Goal: Task Accomplishment & Management: Use online tool/utility

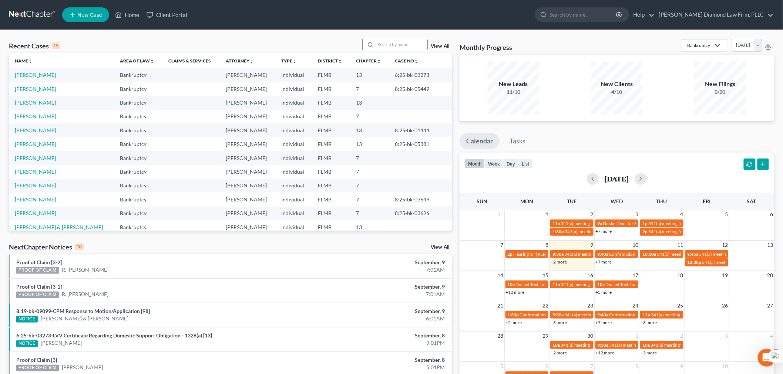
click at [380, 45] on input "search" at bounding box center [402, 44] width 52 height 11
type input "[PERSON_NAME]"
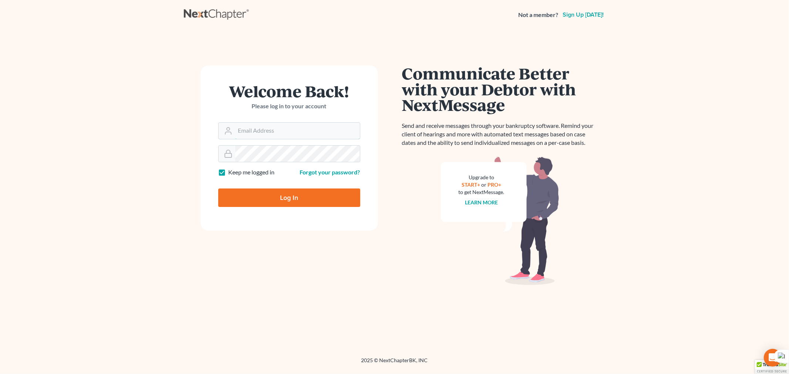
type input "[EMAIL_ADDRESS][DOMAIN_NAME]"
click at [300, 195] on input "Log In" at bounding box center [289, 198] width 142 height 18
type input "Thinking..."
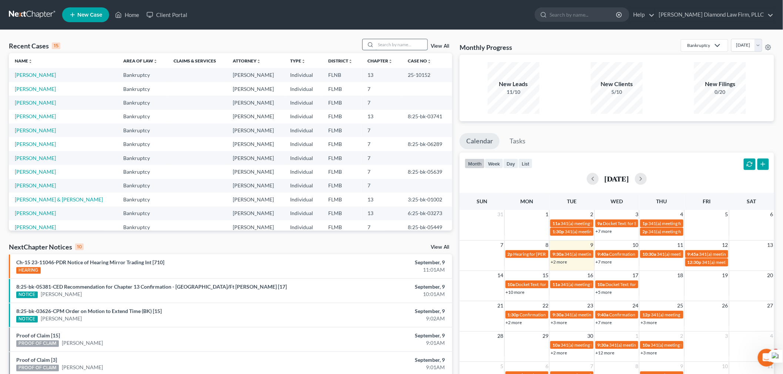
click at [411, 41] on input "search" at bounding box center [402, 44] width 52 height 11
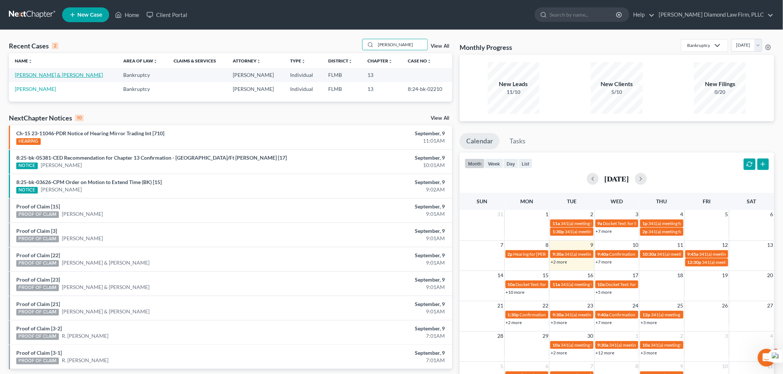
type input "moore"
click at [53, 75] on link "Moore, Samuel & Judith" at bounding box center [59, 75] width 88 height 6
select select "16"
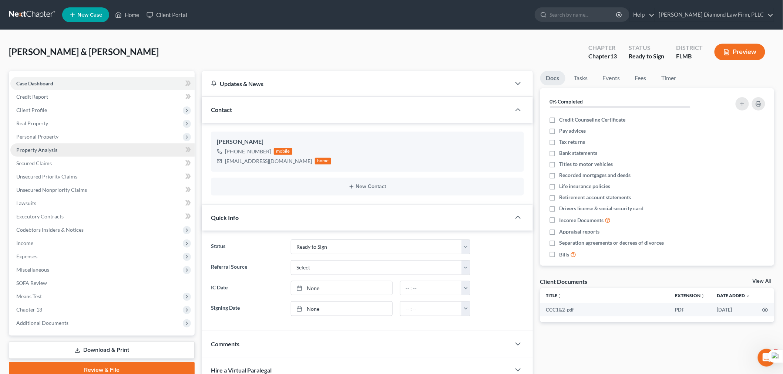
click at [42, 151] on span "Property Analysis" at bounding box center [36, 150] width 41 height 6
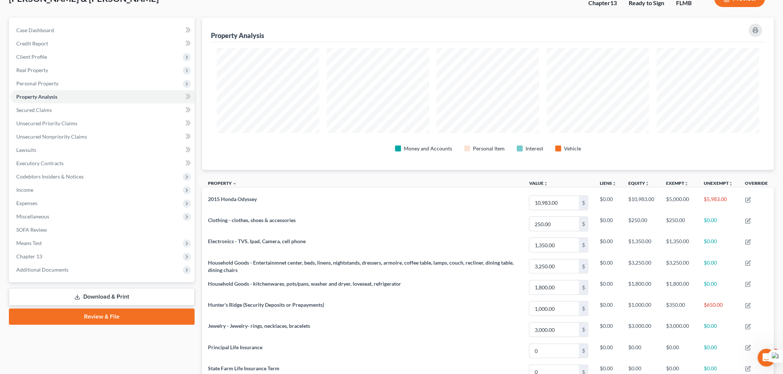
scroll to position [164, 0]
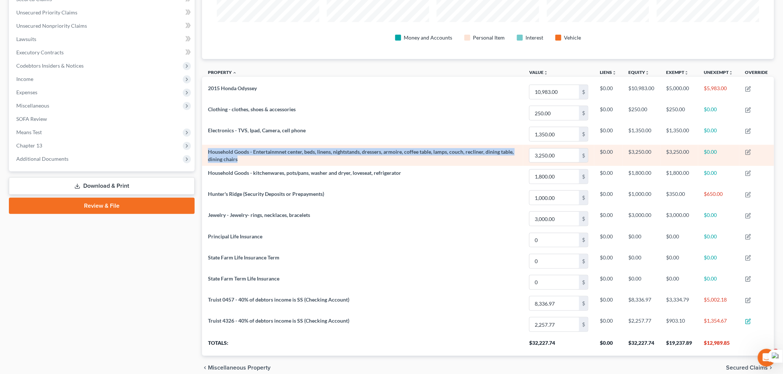
drag, startPoint x: 242, startPoint y: 160, endPoint x: 206, endPoint y: 152, distance: 36.8
click at [206, 152] on td "Household Goods - Entertainmnet center, beds, linens, nightstands, dressers, ar…" at bounding box center [362, 155] width 321 height 21
click at [241, 159] on td "Household Goods - Entertainmnet center, beds, linens, nightstands, dressers, ar…" at bounding box center [362, 155] width 321 height 21
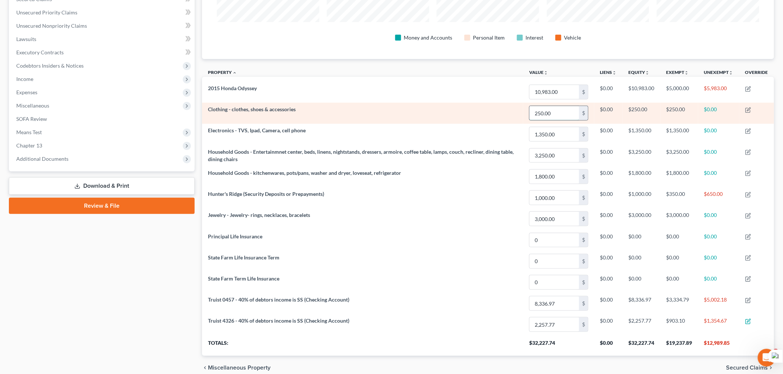
click at [556, 112] on input "250.00" at bounding box center [554, 113] width 50 height 14
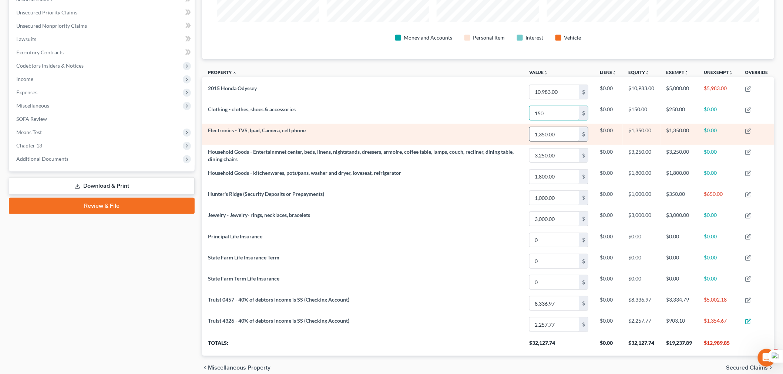
type input "150"
click at [563, 134] on input "1,350.00" at bounding box center [554, 134] width 50 height 14
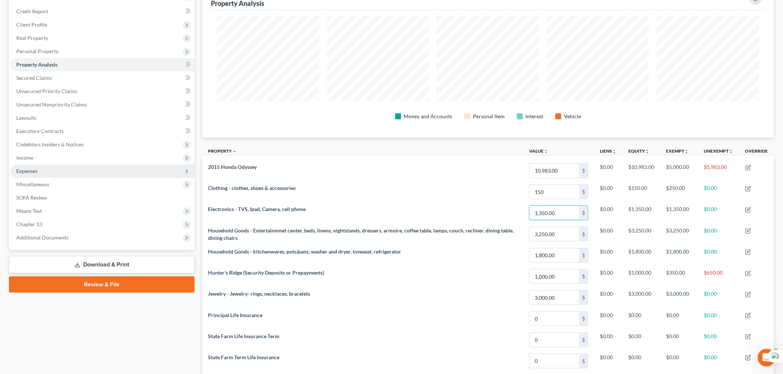
scroll to position [82, 0]
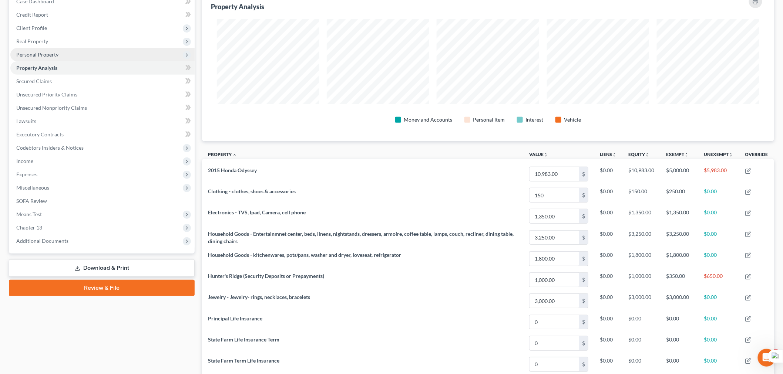
click at [62, 55] on span "Personal Property" at bounding box center [102, 54] width 184 height 13
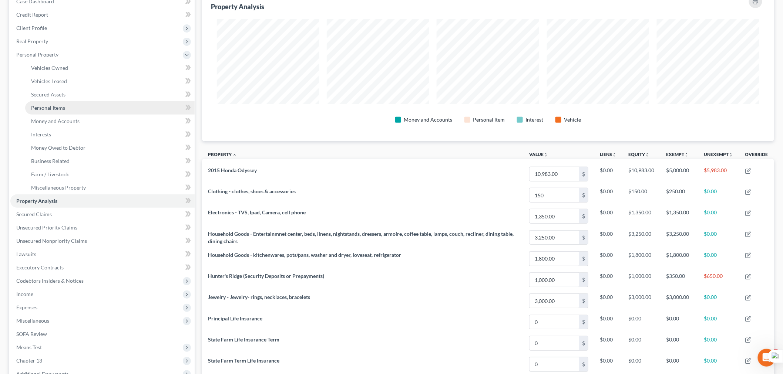
click at [72, 107] on link "Personal Items" at bounding box center [109, 107] width 169 height 13
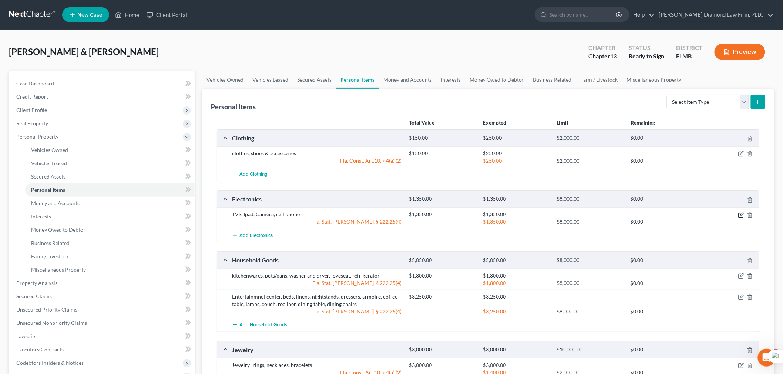
click at [739, 216] on icon "button" at bounding box center [741, 215] width 6 height 6
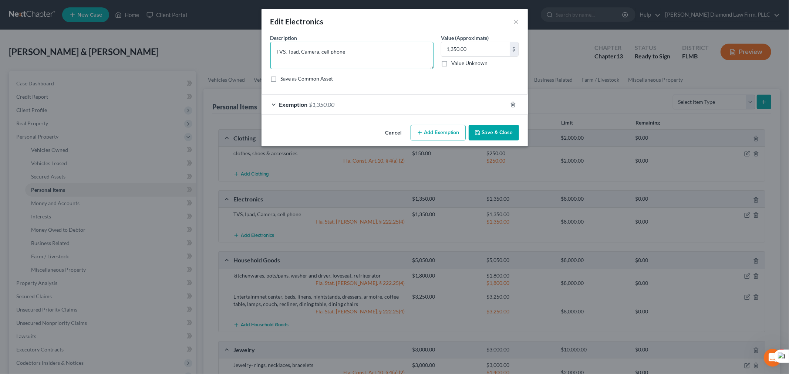
click at [293, 52] on textarea "TVS, Ipad, Camera, cell phone" at bounding box center [351, 55] width 163 height 27
type textarea "TVs, Camera, cell phone"
type input "400"
click at [334, 104] on span "$1,350.00" at bounding box center [322, 104] width 26 height 7
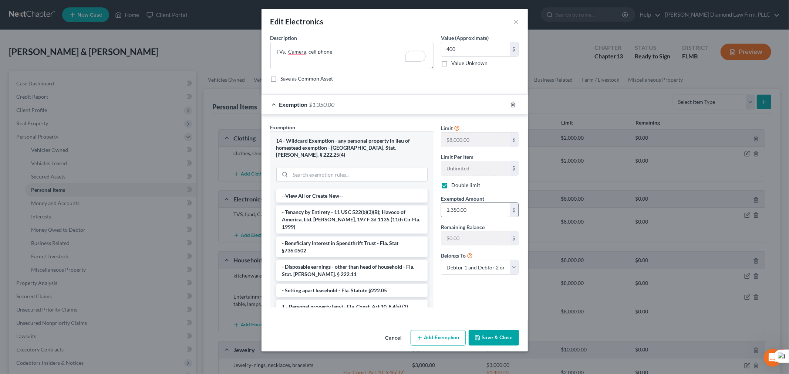
click at [455, 210] on input "1,350.00" at bounding box center [475, 210] width 68 height 14
type input "400"
click at [504, 330] on button "Save & Close" at bounding box center [494, 338] width 50 height 16
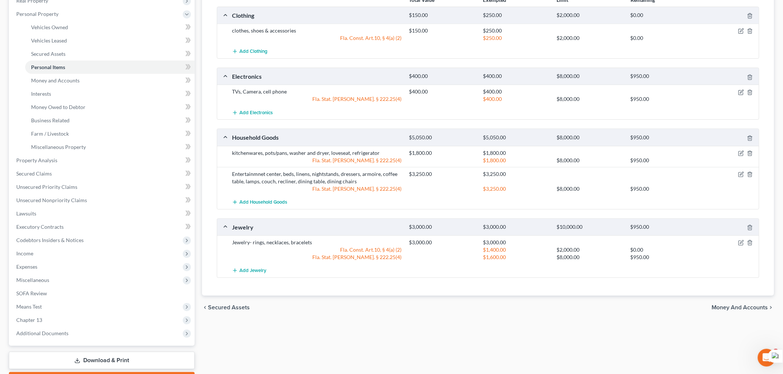
scroll to position [123, 0]
click at [743, 172] on icon "button" at bounding box center [741, 173] width 3 height 3
select select "2"
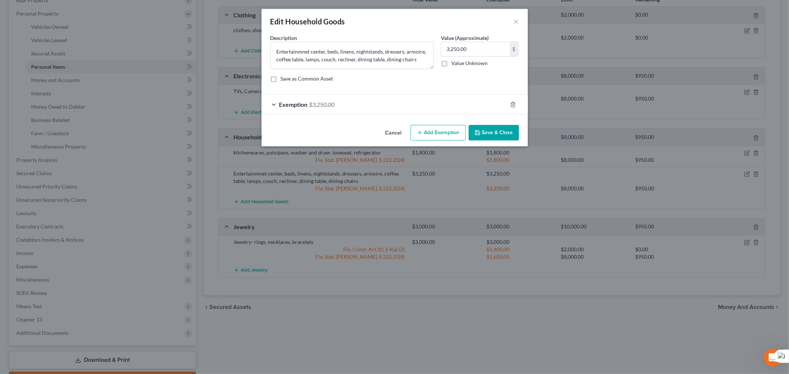
click at [323, 109] on div "Exemption $3,250.00" at bounding box center [385, 105] width 246 height 20
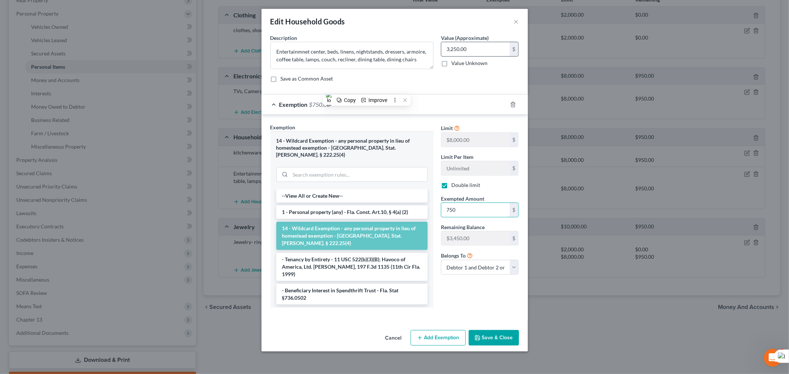
type input "750"
drag, startPoint x: 457, startPoint y: 52, endPoint x: 462, endPoint y: 55, distance: 5.6
click at [457, 51] on input "3,250.00" at bounding box center [475, 49] width 68 height 14
type input "750"
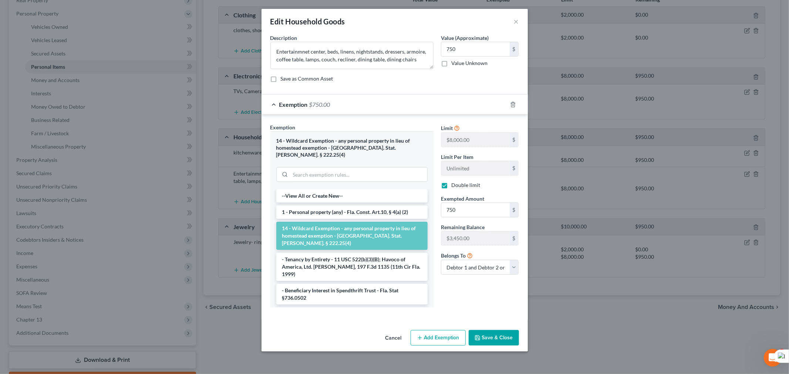
click at [498, 330] on button "Save & Close" at bounding box center [494, 338] width 50 height 16
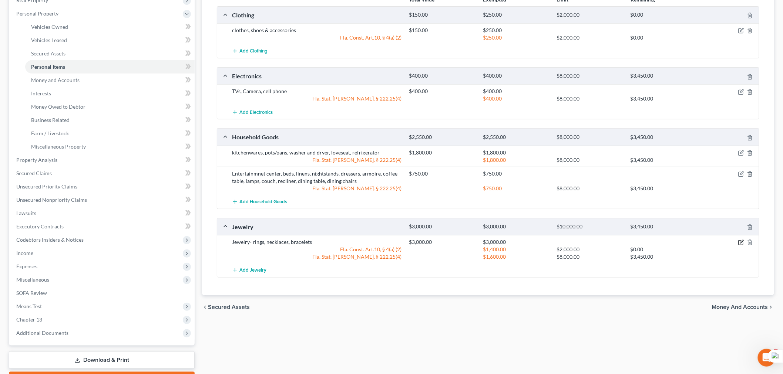
click at [741, 241] on icon "button" at bounding box center [741, 243] width 6 height 6
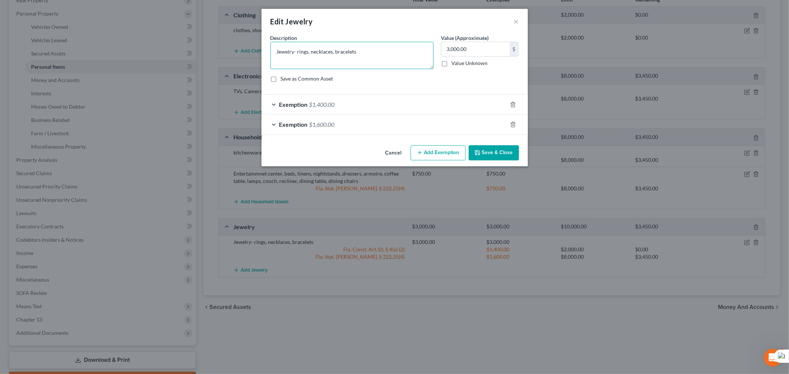
click at [361, 47] on textarea "Jewelry- rings, necklaces, bracelets" at bounding box center [351, 55] width 163 height 27
drag, startPoint x: 454, startPoint y: 48, endPoint x: 450, endPoint y: 47, distance: 3.8
click at [450, 47] on input "1,000" at bounding box center [475, 49] width 68 height 14
type input "1,500"
click at [515, 102] on icon "button" at bounding box center [513, 105] width 6 height 6
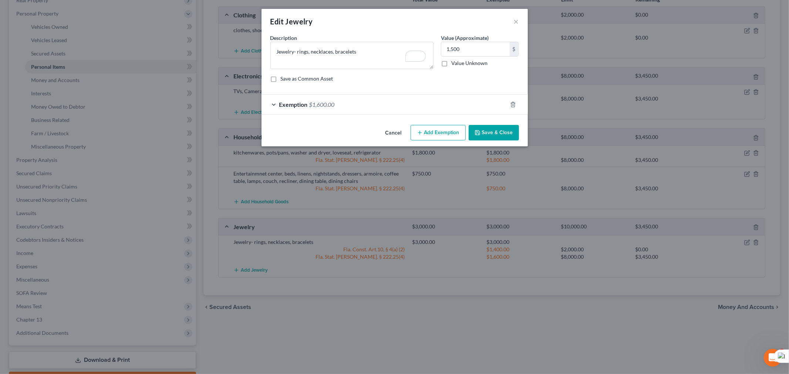
click at [350, 109] on div "Exemption $1,600.00" at bounding box center [385, 105] width 246 height 20
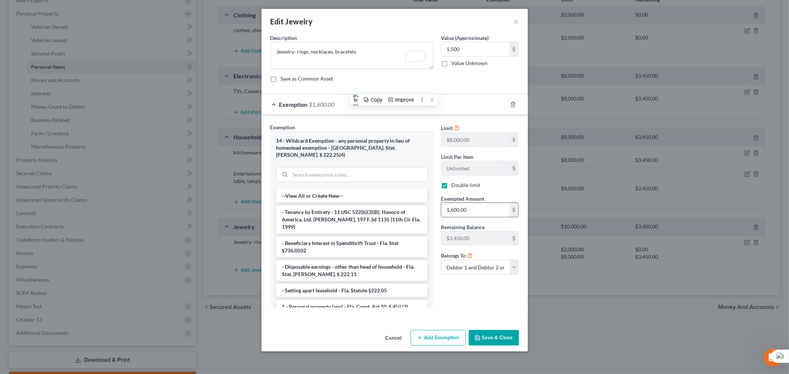
click at [452, 210] on input "1,600.00" at bounding box center [475, 210] width 68 height 14
type input "1,500.00"
click at [493, 330] on button "Save & Close" at bounding box center [494, 338] width 50 height 16
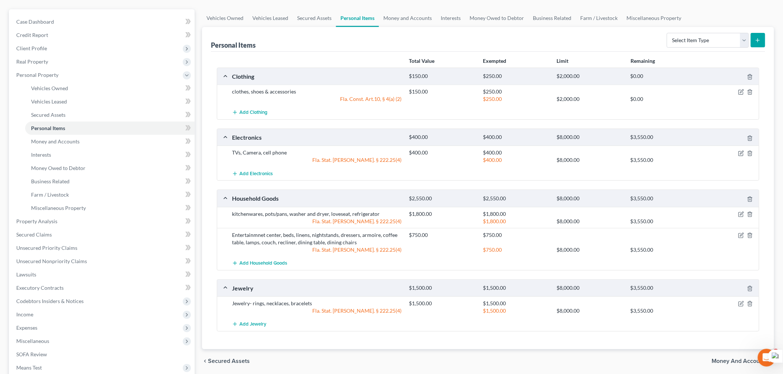
scroll to position [82, 0]
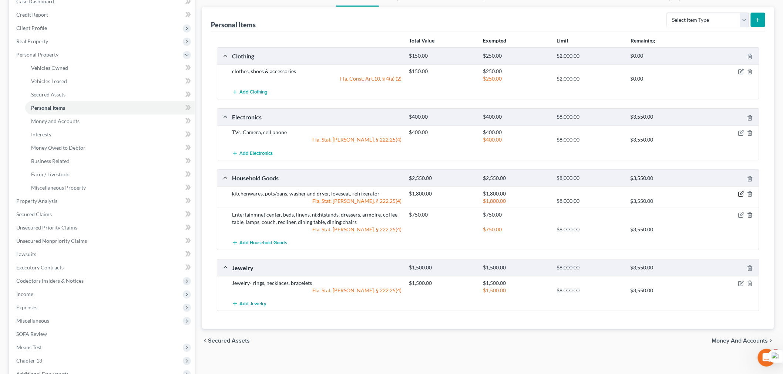
click at [739, 195] on icon "button" at bounding box center [741, 194] width 6 height 6
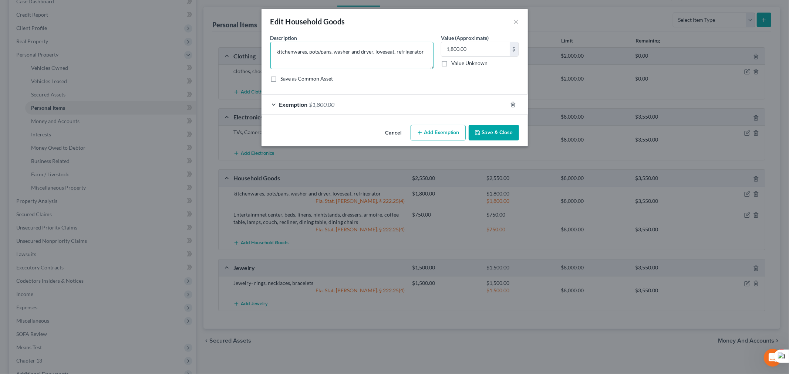
click at [333, 57] on textarea "kitchenwares, pots/pans, washer and dryer, loveseat, refrigerator" at bounding box center [351, 55] width 163 height 27
click at [330, 51] on textarea "kitchenwares, pots/pans, washer and dryer, loveseat, refrigerator" at bounding box center [351, 55] width 163 height 27
click at [453, 46] on input "1,800.00" at bounding box center [475, 49] width 68 height 14
click at [371, 50] on textarea "kitchenwares, pots/pans, washer and dryer, loveseat, refrigerator" at bounding box center [351, 55] width 163 height 27
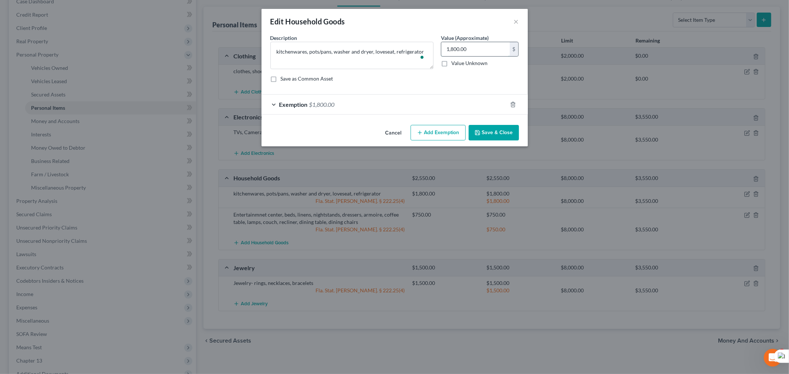
click at [453, 49] on input "1,800.00" at bounding box center [475, 49] width 68 height 14
click at [491, 136] on button "Save & Close" at bounding box center [494, 133] width 50 height 16
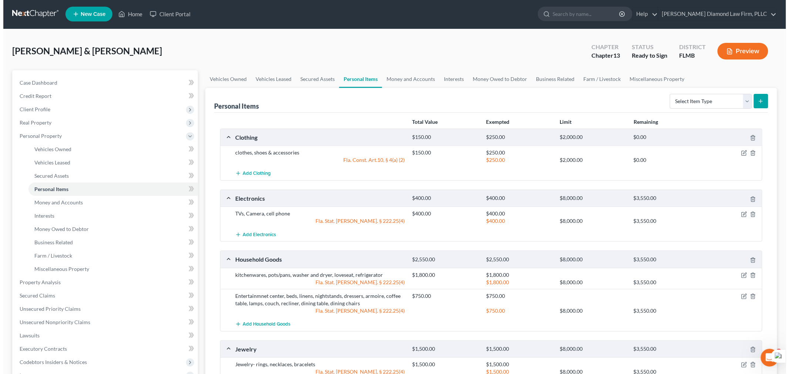
scroll to position [0, 0]
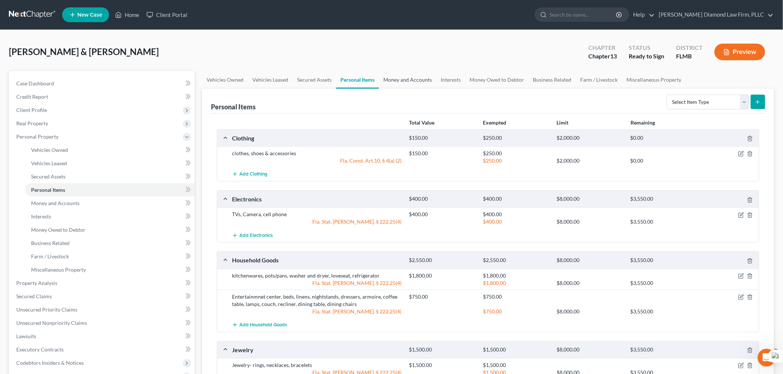
click at [401, 82] on link "Money and Accounts" at bounding box center [407, 80] width 57 height 18
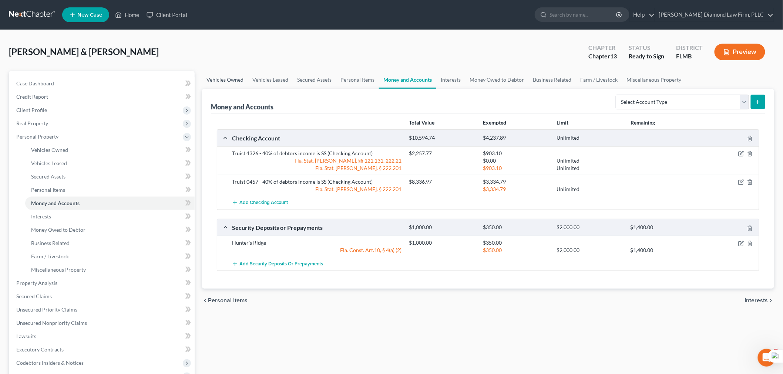
click at [223, 81] on link "Vehicles Owned" at bounding box center [225, 80] width 46 height 18
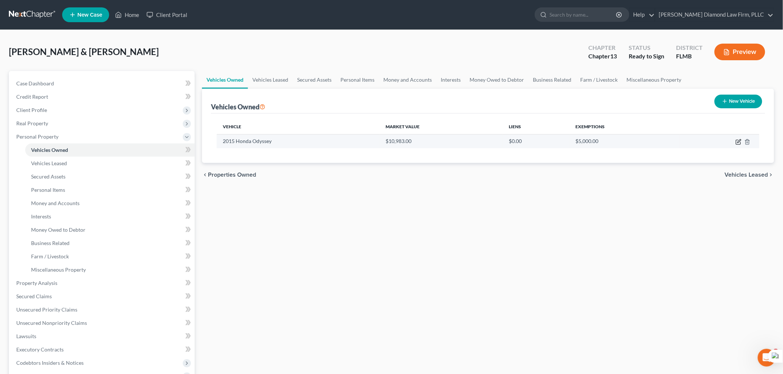
click at [738, 141] on icon "button" at bounding box center [738, 142] width 6 height 6
select select "0"
select select "11"
select select "2"
select select "0"
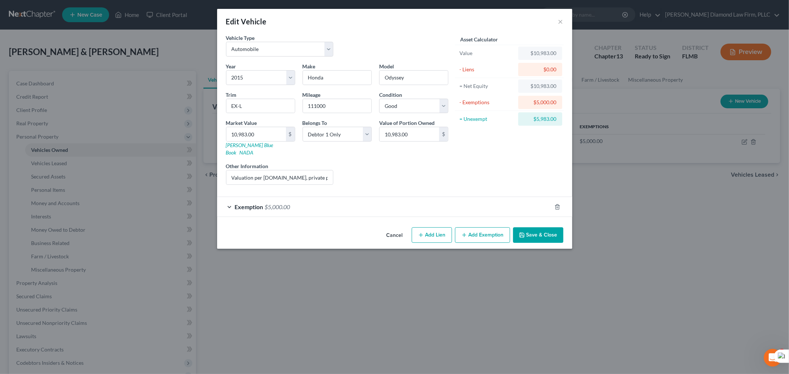
click at [307, 199] on div "Exemption $5,000.00" at bounding box center [384, 207] width 334 height 20
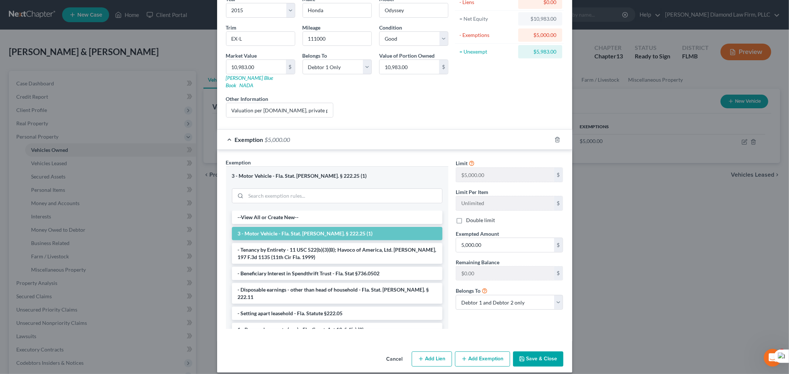
scroll to position [68, 0]
click at [492, 356] on button "Add Exemption" at bounding box center [482, 359] width 55 height 16
select select "2"
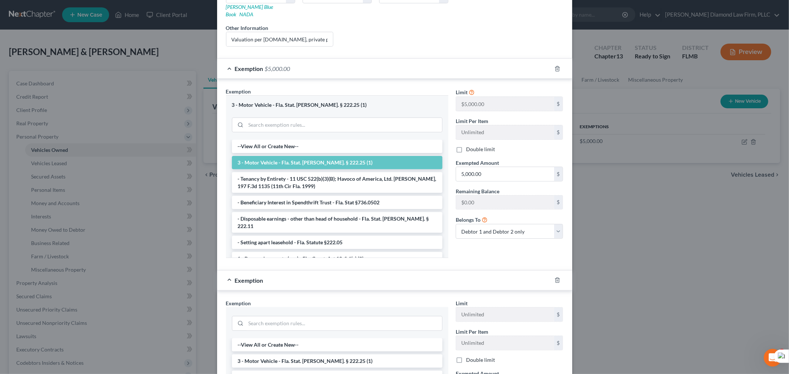
scroll to position [267, 0]
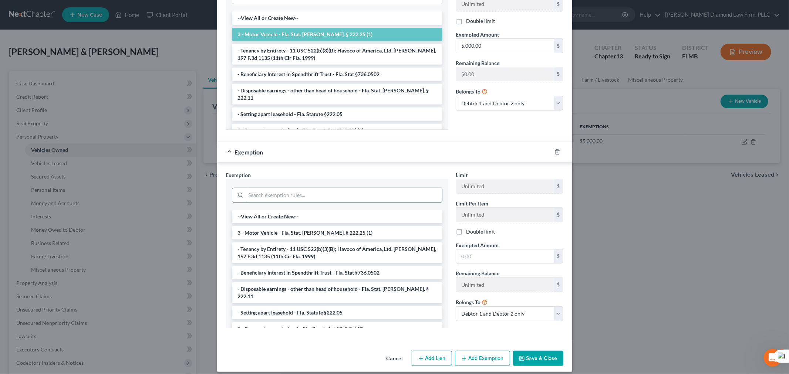
click at [277, 190] on input "search" at bounding box center [344, 195] width 196 height 14
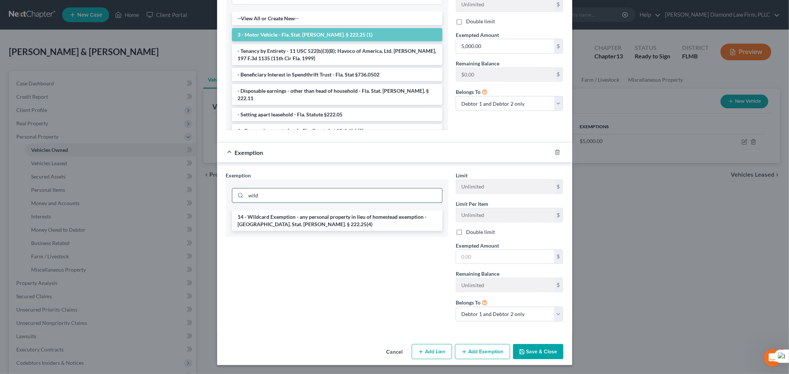
scroll to position [260, 0]
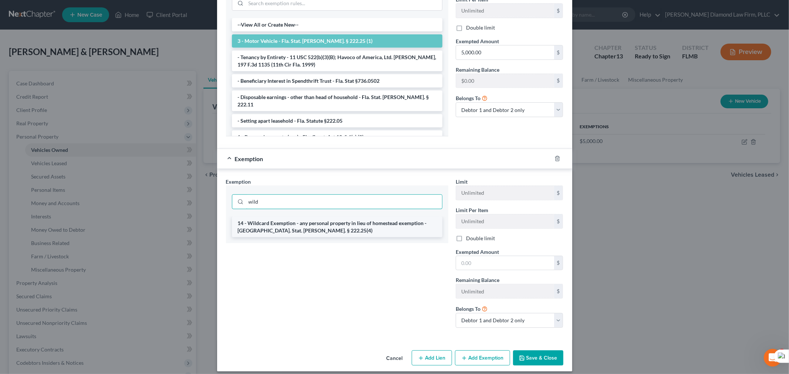
type input "wild"
click at [295, 217] on li "14 - Wildcard Exemption - any personal property in lieu of homestead exemption …" at bounding box center [337, 227] width 211 height 21
checkbox input "true"
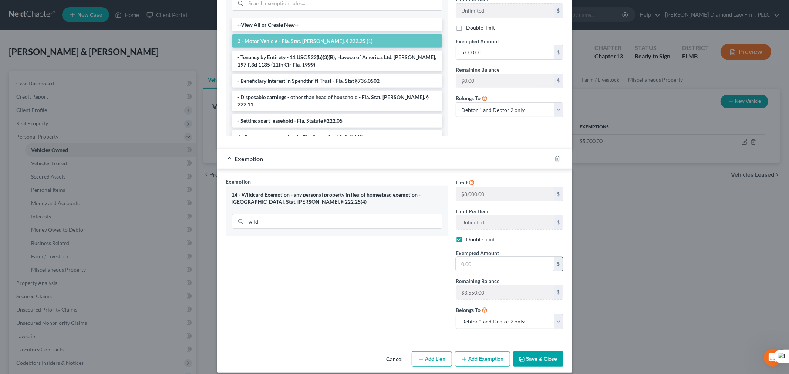
click at [476, 259] on input "text" at bounding box center [505, 264] width 98 height 14
type input "3,550"
click at [470, 353] on button "Add Exemption" at bounding box center [482, 360] width 55 height 16
select select "2"
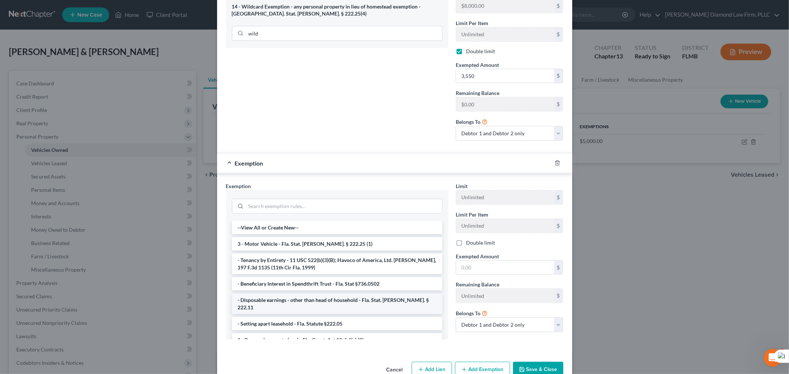
scroll to position [460, 0]
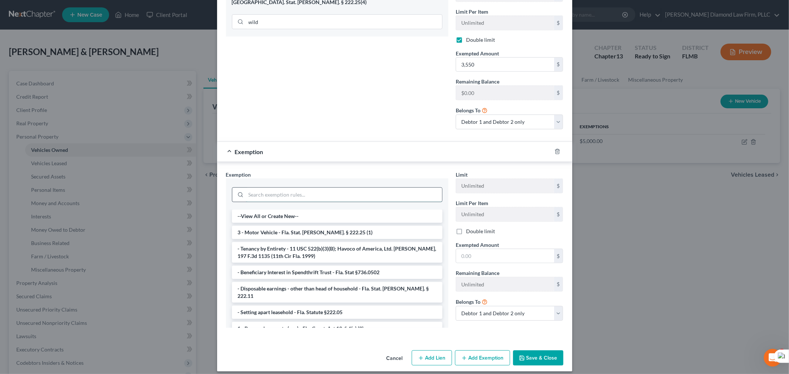
click at [260, 188] on input "search" at bounding box center [344, 195] width 196 height 14
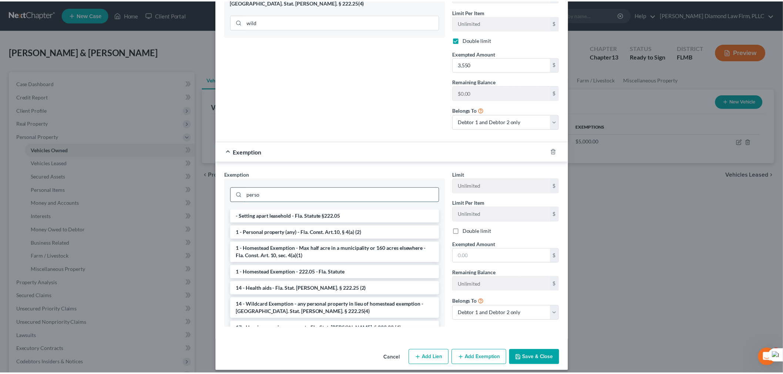
scroll to position [453, 0]
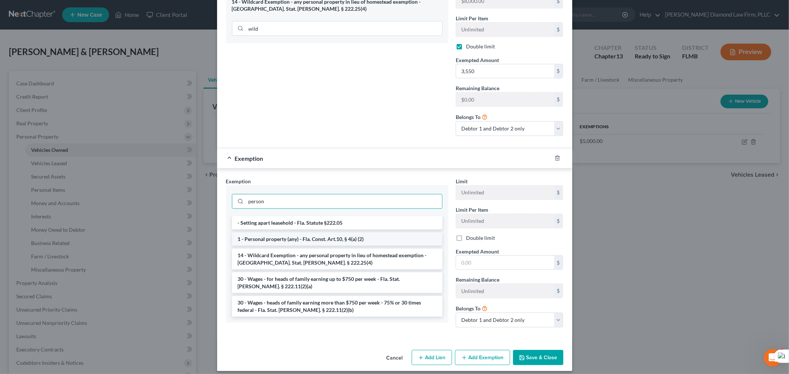
type input "person"
click at [283, 233] on li "1 - Personal property (any) - Fla. Const. Art.10, § 4(a) (2)" at bounding box center [337, 239] width 211 height 13
checkbox input "true"
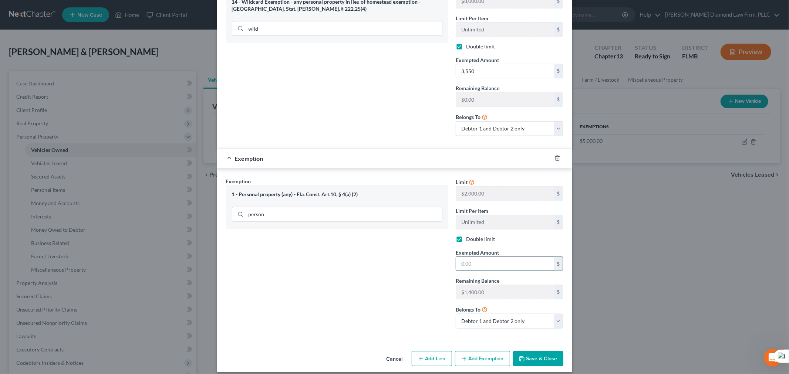
click at [474, 262] on input "text" at bounding box center [505, 264] width 98 height 14
type input "1,400"
click at [530, 351] on button "Save & Close" at bounding box center [538, 359] width 50 height 16
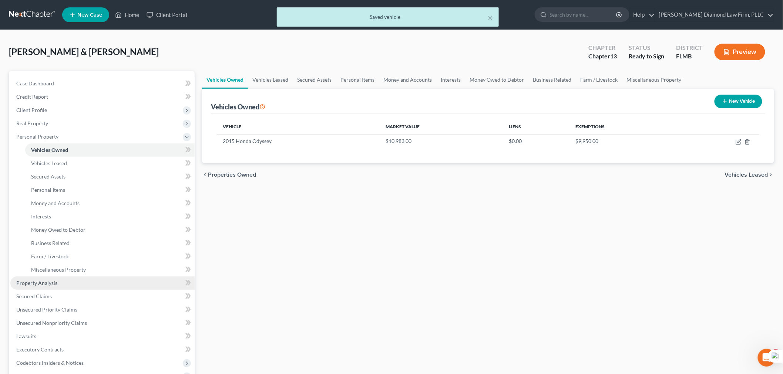
click at [48, 286] on span "Property Analysis" at bounding box center [36, 283] width 41 height 6
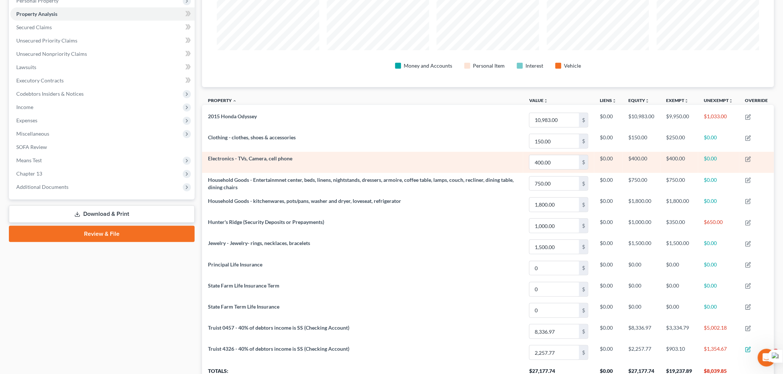
scroll to position [116, 0]
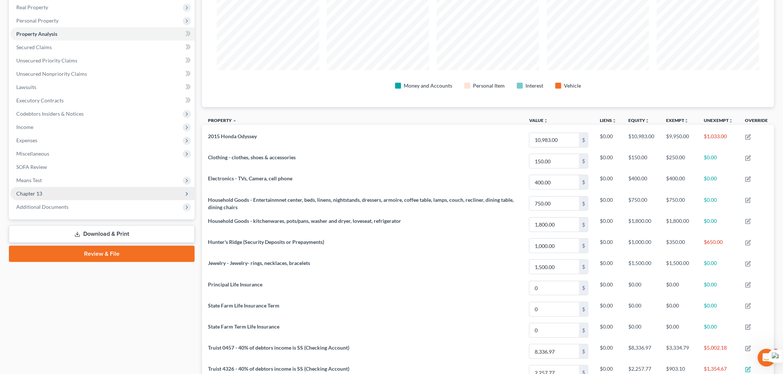
click at [46, 193] on span "Chapter 13" at bounding box center [102, 193] width 184 height 13
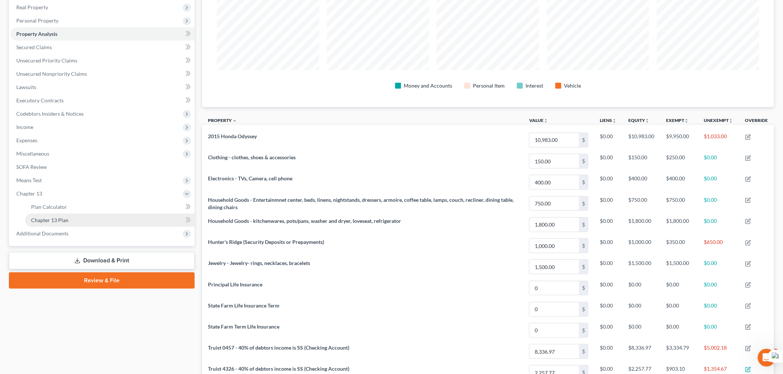
click at [48, 220] on span "Chapter 13 Plan" at bounding box center [49, 220] width 37 height 6
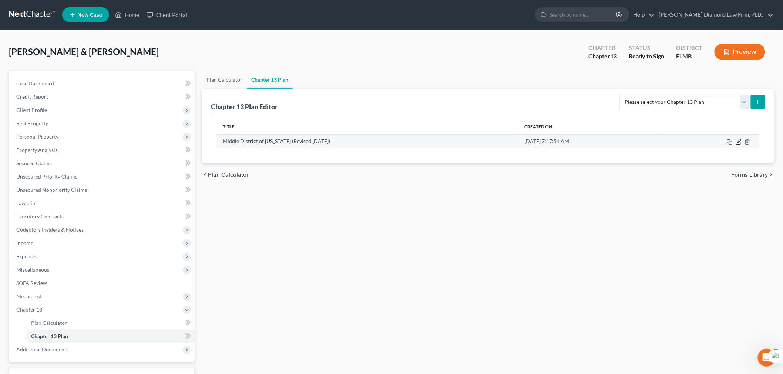
click at [738, 140] on icon "button" at bounding box center [738, 142] width 6 height 6
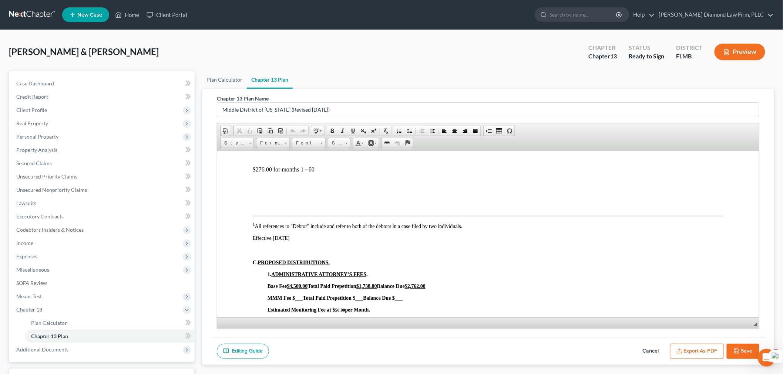
scroll to position [270, 0]
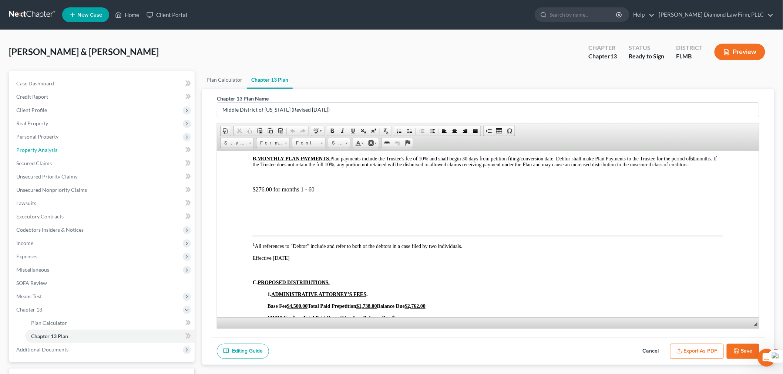
drag, startPoint x: 41, startPoint y: 149, endPoint x: 371, endPoint y: 187, distance: 331.8
click at [41, 149] on span "Property Analysis" at bounding box center [36, 150] width 41 height 6
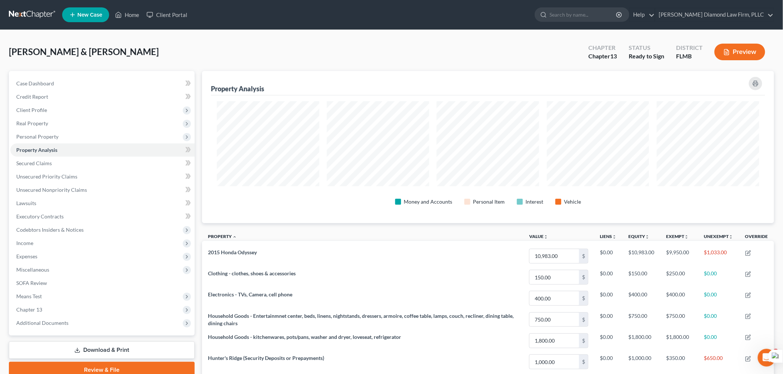
scroll to position [369798, 369379]
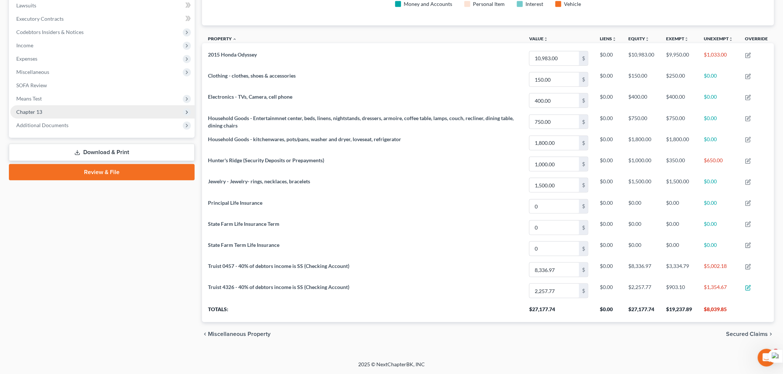
click at [58, 110] on span "Chapter 13" at bounding box center [102, 111] width 184 height 13
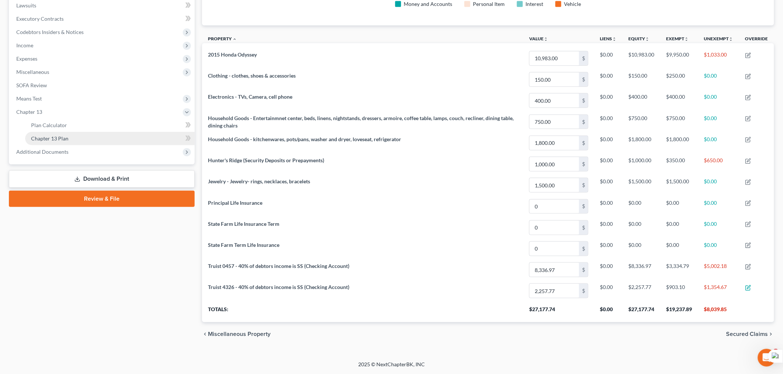
click at [69, 134] on link "Chapter 13 Plan" at bounding box center [109, 138] width 169 height 13
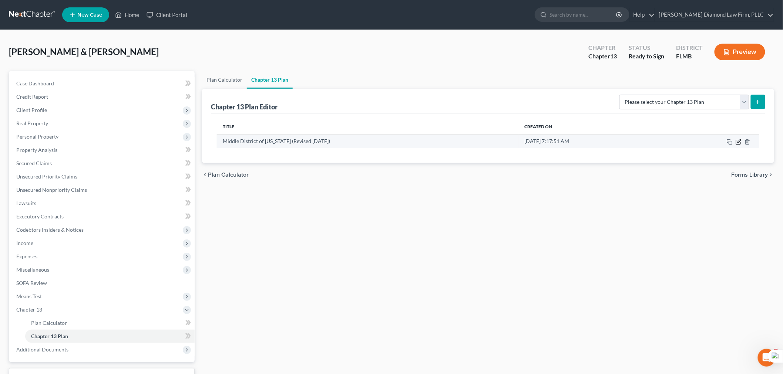
click at [740, 142] on icon "button" at bounding box center [738, 142] width 6 height 6
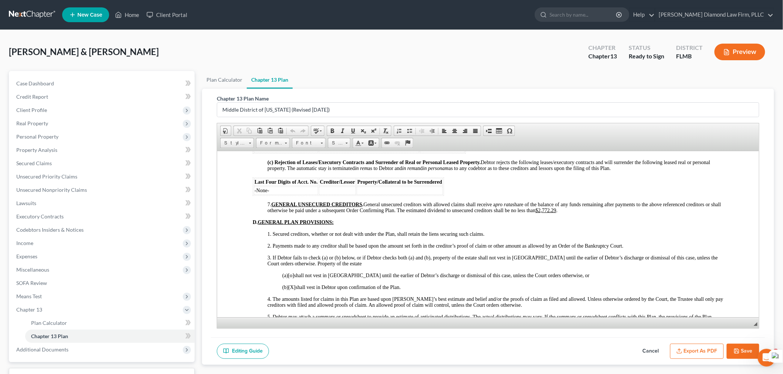
scroll to position [1256, 0]
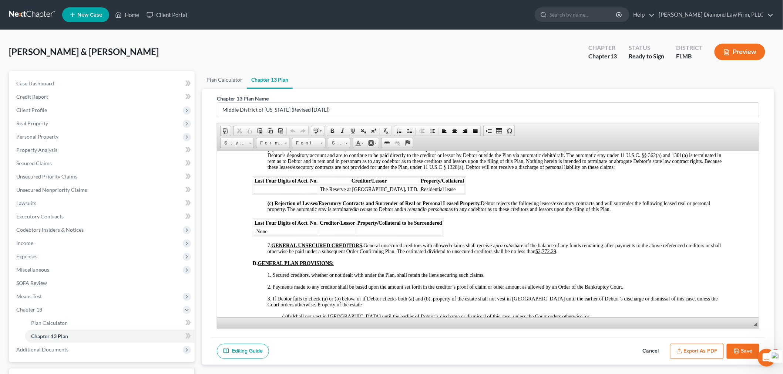
drag, startPoint x: 550, startPoint y: 285, endPoint x: 582, endPoint y: 295, distance: 33.8
click at [550, 254] on u "$2,772.29" at bounding box center [545, 252] width 21 height 6
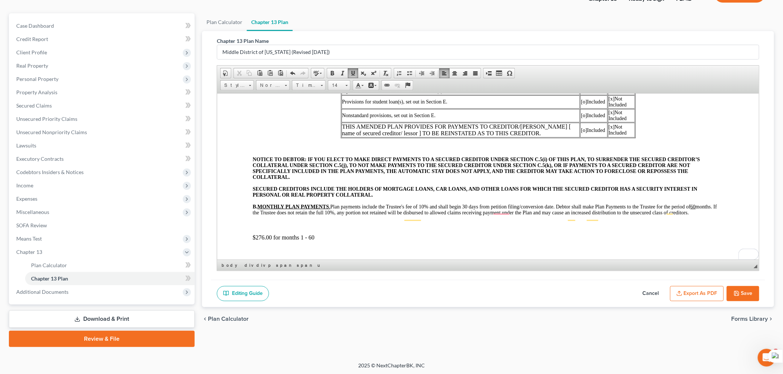
scroll to position [203, 0]
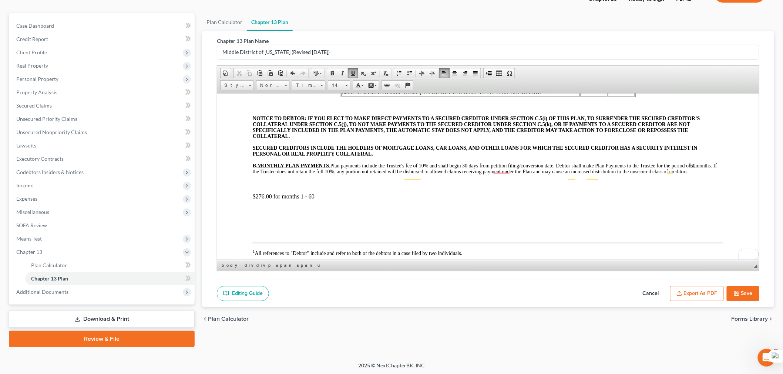
click at [261, 200] on p "$276.00 for months 1 - 60" at bounding box center [487, 196] width 471 height 7
click at [739, 292] on icon "button" at bounding box center [737, 294] width 6 height 6
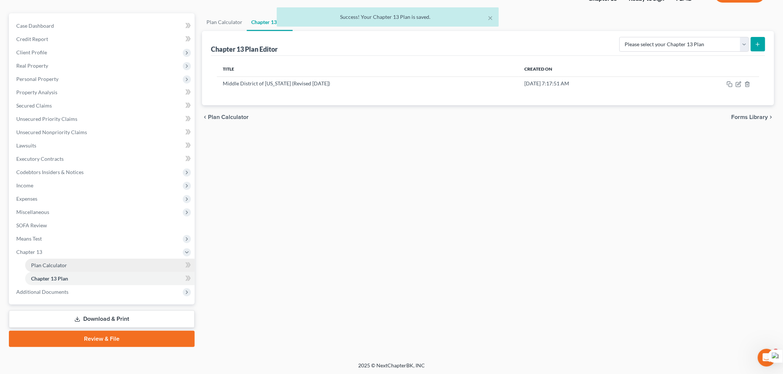
click at [54, 262] on span "Plan Calculator" at bounding box center [49, 265] width 36 height 6
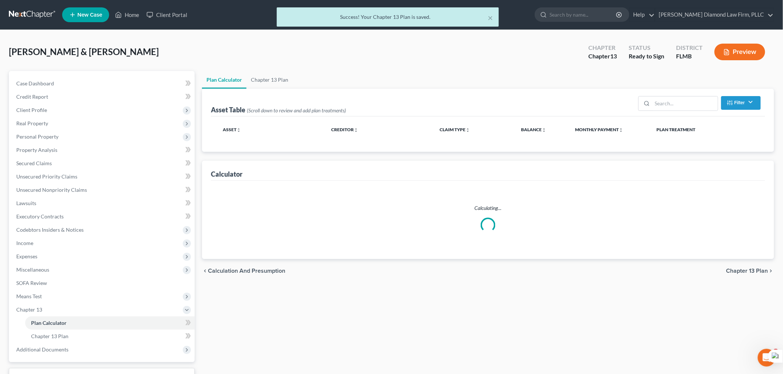
select select "59"
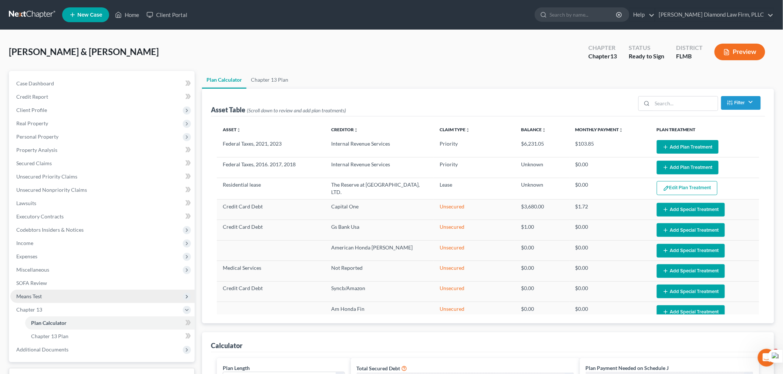
click at [44, 293] on span "Means Test" at bounding box center [102, 296] width 184 height 13
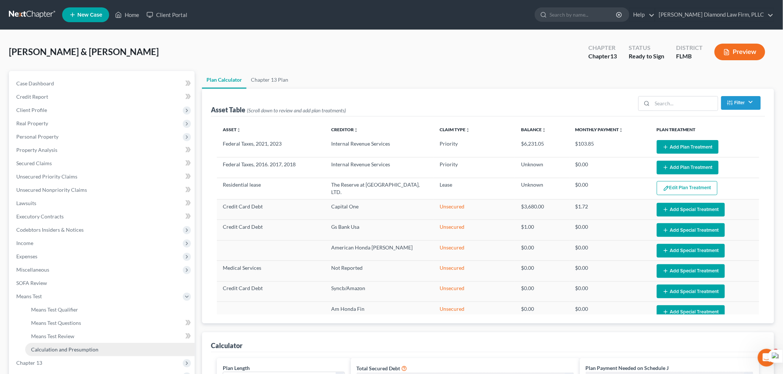
click at [61, 348] on span "Calculation and Presumption" at bounding box center [64, 350] width 67 height 6
